Goal: Navigation & Orientation: Find specific page/section

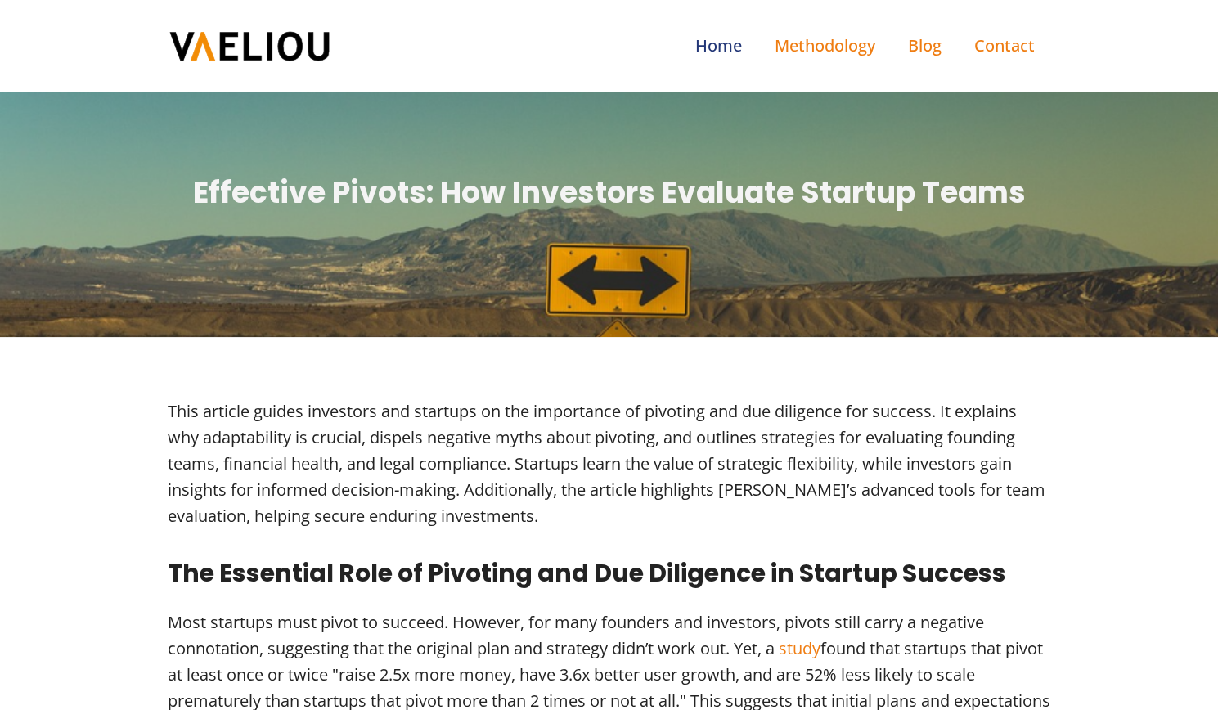
click at [717, 38] on link "Home" at bounding box center [718, 45] width 79 height 59
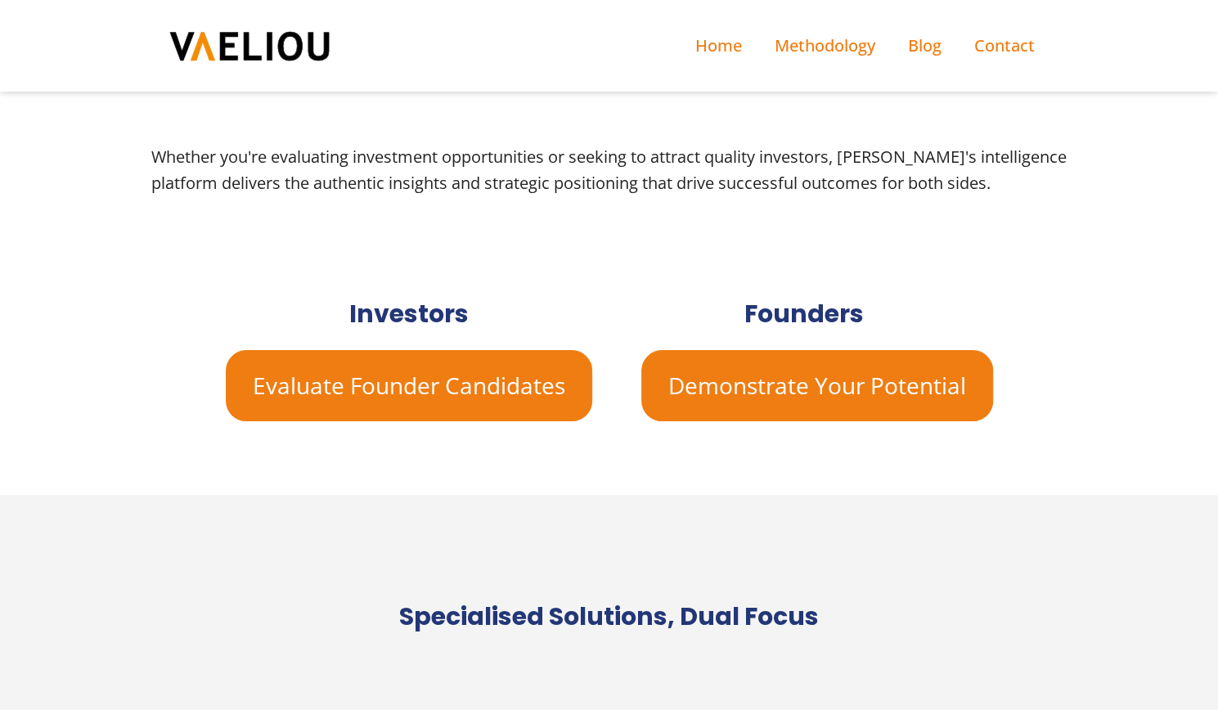
scroll to position [688, 0]
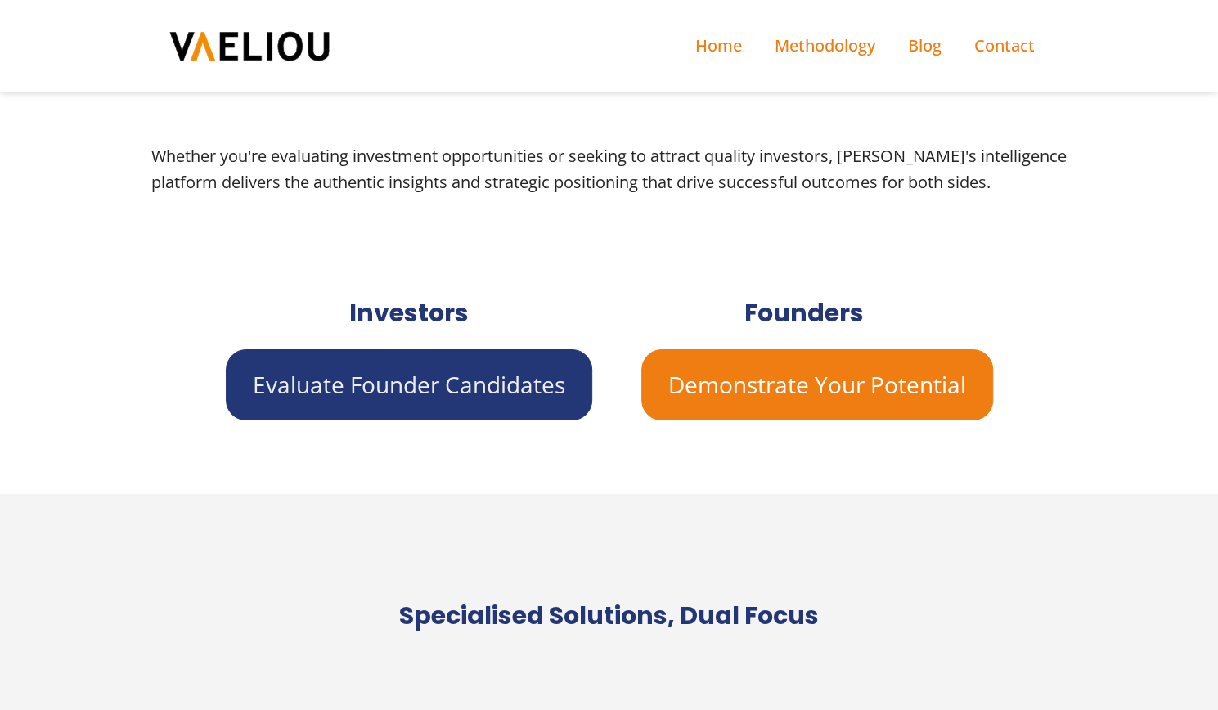
click at [498, 407] on link "Evaluate Founder Candidates" at bounding box center [409, 384] width 366 height 71
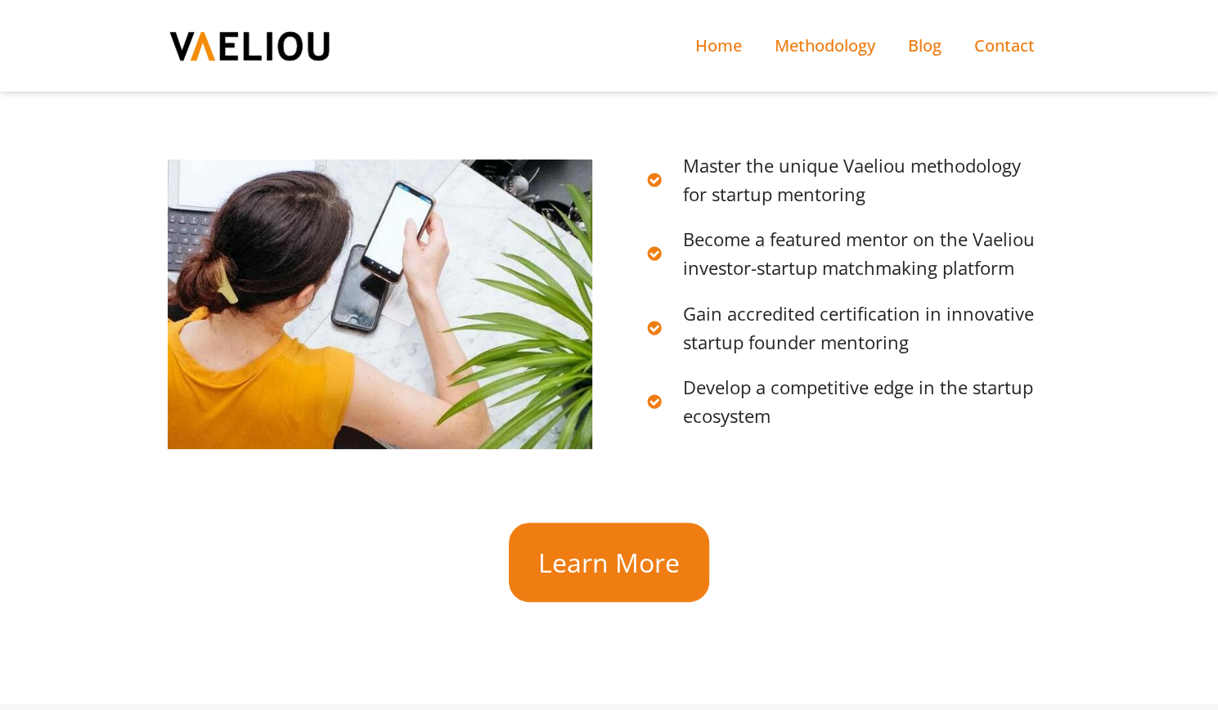
scroll to position [5072, 0]
